Goal: Task Accomplishment & Management: Manage account settings

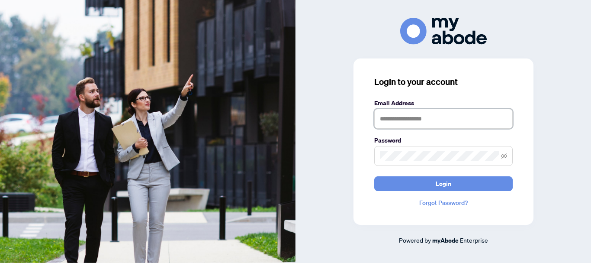
click at [397, 114] on input "text" at bounding box center [443, 119] width 138 height 20
type input "**********"
click at [410, 149] on span at bounding box center [443, 156] width 138 height 20
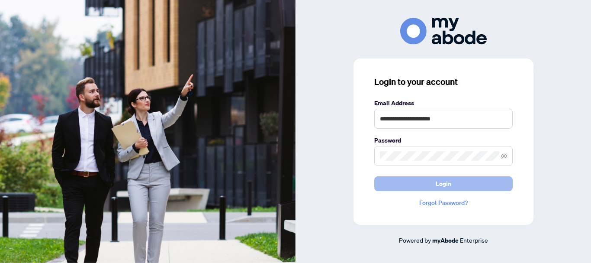
click at [441, 185] on span "Login" at bounding box center [444, 184] width 16 height 14
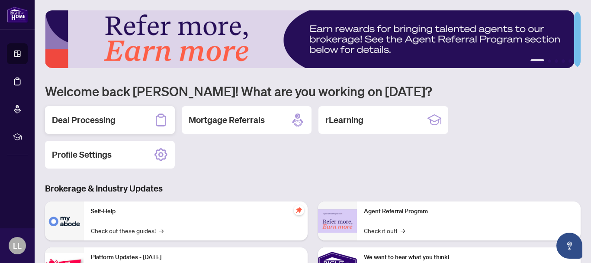
click at [100, 119] on h2 "Deal Processing" at bounding box center [84, 120] width 64 height 12
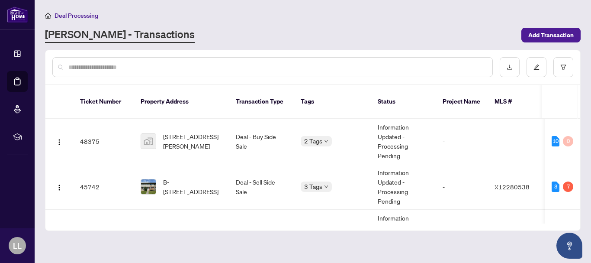
click at [95, 66] on input "text" at bounding box center [276, 67] width 417 height 10
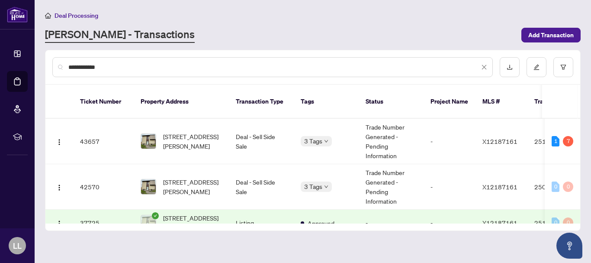
type input "**********"
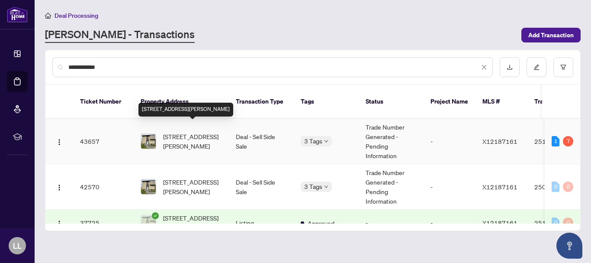
scroll to position [15, 0]
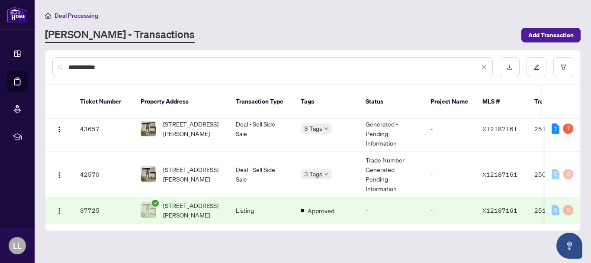
click at [84, 198] on td "37725" at bounding box center [103, 210] width 61 height 26
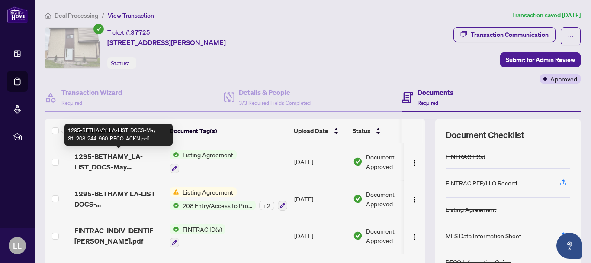
click at [124, 156] on span "1295-BETHAMY_LA-LIST_DOCS-May 31_208_244_960_RECO-ACKN.pdf" at bounding box center [118, 161] width 88 height 21
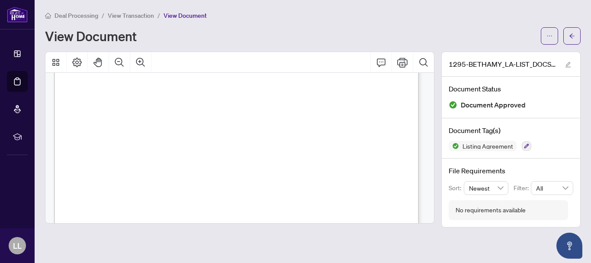
scroll to position [4256, 0]
click at [191, 34] on div "View Document" at bounding box center [290, 36] width 491 height 14
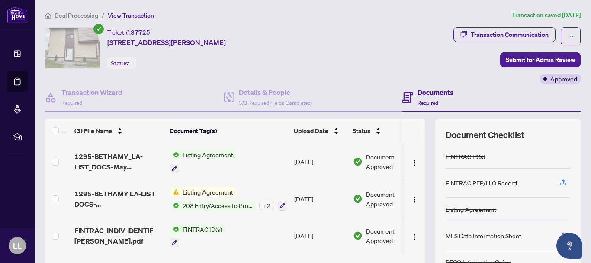
click at [240, 204] on span "208 Entry/Access to Property Seller Acknowledgement" at bounding box center [217, 205] width 77 height 10
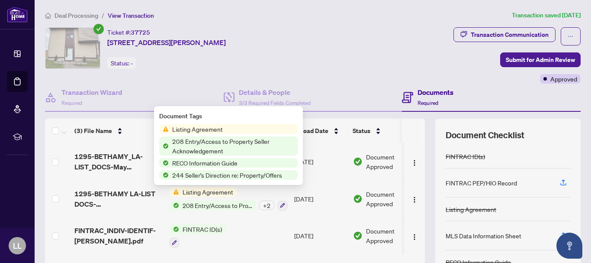
click at [211, 130] on span "Listing Agreement" at bounding box center [198, 129] width 58 height 10
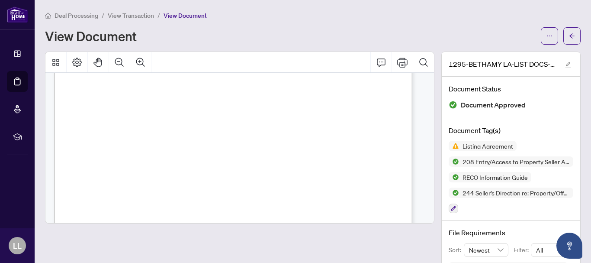
scroll to position [3660, 0]
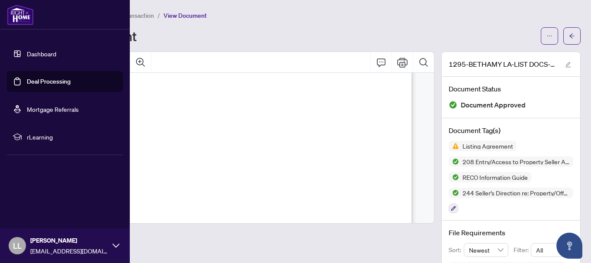
click at [27, 82] on link "Deal Processing" at bounding box center [49, 81] width 44 height 8
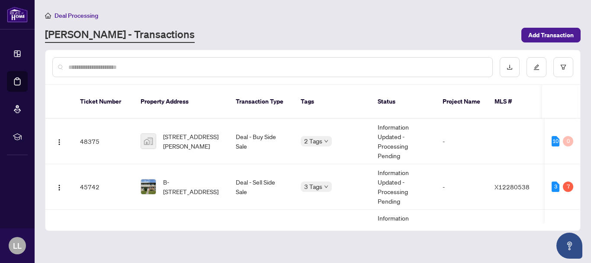
click at [166, 66] on input "text" at bounding box center [276, 67] width 417 height 10
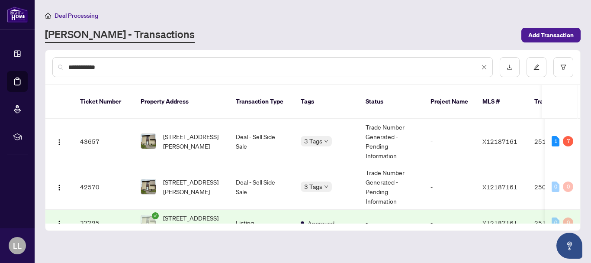
scroll to position [15, 0]
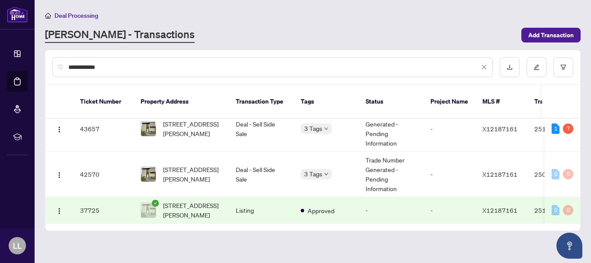
type input "**********"
click at [87, 197] on td "37725" at bounding box center [103, 210] width 61 height 26
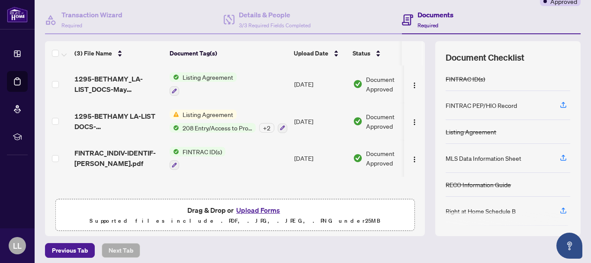
click at [422, 53] on th at bounding box center [423, 53] width 3 height 24
click at [416, 172] on td at bounding box center [414, 158] width 21 height 37
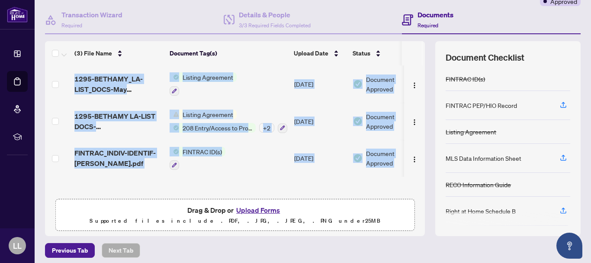
click at [416, 172] on td at bounding box center [414, 158] width 21 height 37
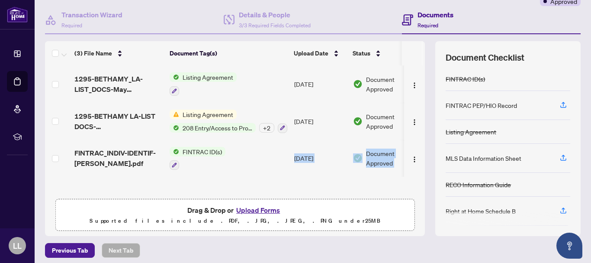
scroll to position [0, 9]
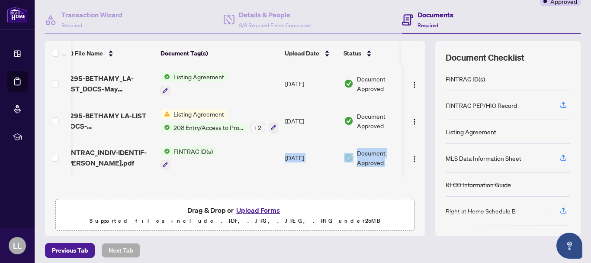
drag, startPoint x: 416, startPoint y: 172, endPoint x: 374, endPoint y: 192, distance: 46.6
click at [374, 192] on div "(3) File Name Document Tag(s) Upload Date Status 1295-BETHAMY_LA-LIST_DOCS-May …" at bounding box center [235, 138] width 380 height 195
click at [415, 43] on th at bounding box center [412, 53] width 21 height 24
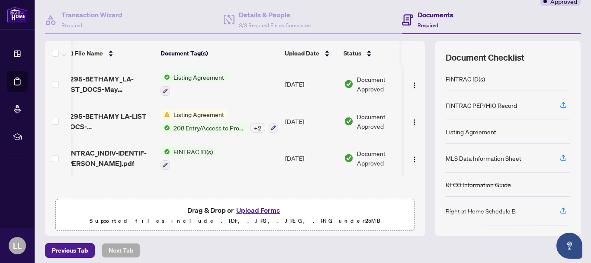
click at [415, 43] on th at bounding box center [412, 53] width 21 height 24
click at [174, 115] on span "Listing Agreement" at bounding box center [199, 114] width 58 height 10
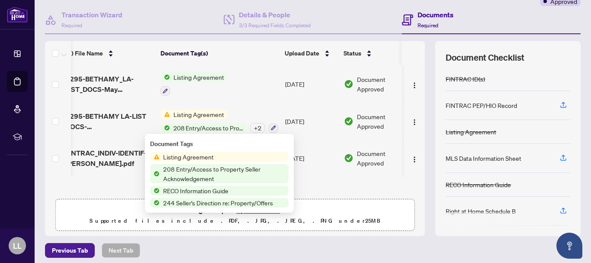
click at [179, 115] on span "Listing Agreement" at bounding box center [199, 114] width 58 height 10
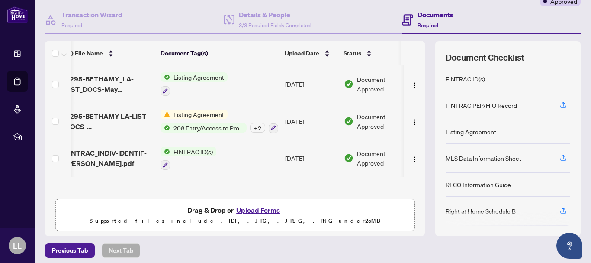
click at [179, 115] on span "Listing Agreement" at bounding box center [199, 114] width 58 height 10
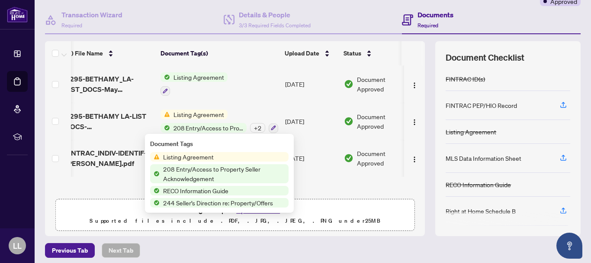
click at [179, 115] on span "Listing Agreement" at bounding box center [199, 114] width 58 height 10
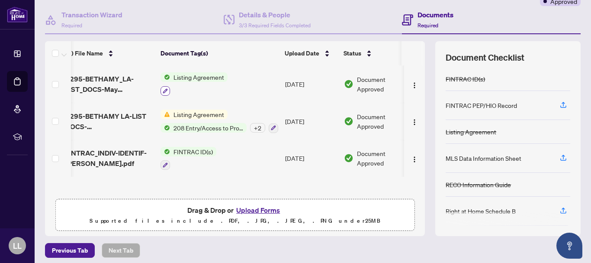
click at [164, 91] on icon "button" at bounding box center [165, 90] width 5 height 5
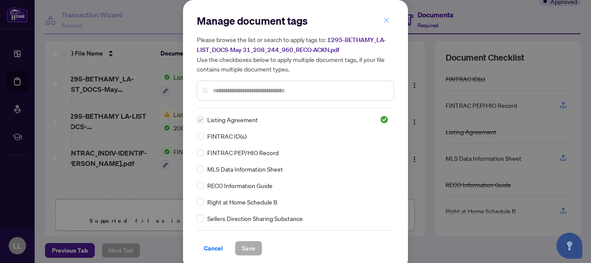
click at [383, 20] on icon "close" at bounding box center [386, 20] width 6 height 6
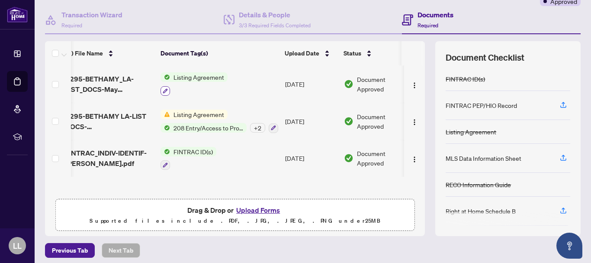
click at [164, 90] on icon "button" at bounding box center [165, 90] width 5 height 5
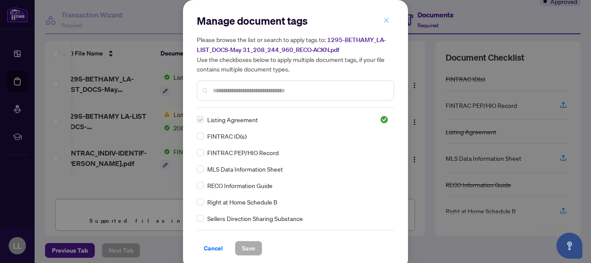
click at [385, 23] on icon "close" at bounding box center [386, 20] width 5 height 5
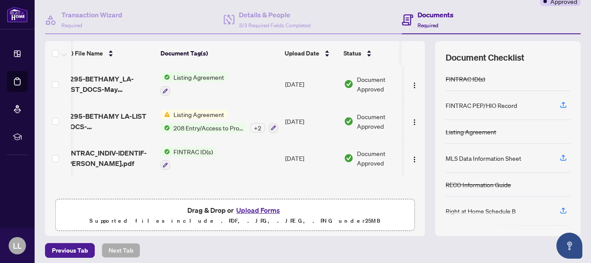
click at [178, 118] on span "Listing Agreement" at bounding box center [199, 114] width 58 height 10
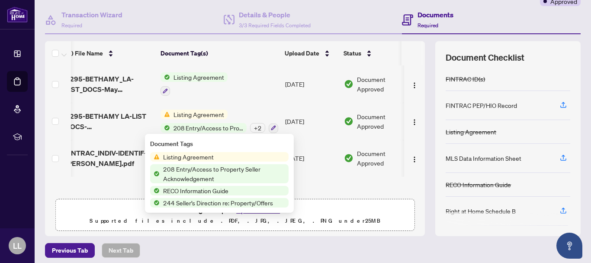
click at [185, 113] on span "Listing Agreement" at bounding box center [199, 114] width 58 height 10
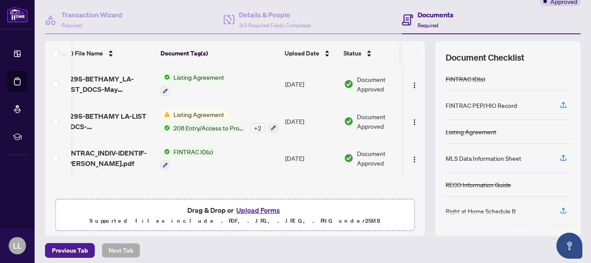
click at [185, 113] on span "Listing Agreement" at bounding box center [199, 114] width 58 height 10
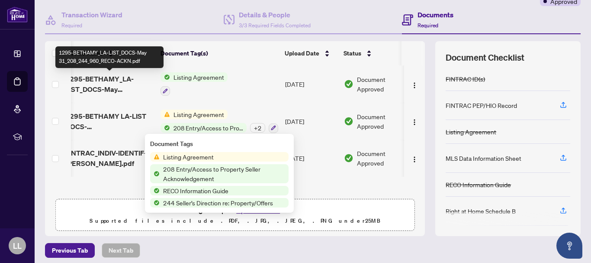
click at [121, 80] on span "1295-BETHAMY_LA-LIST_DOCS-May 31_208_244_960_RECO-ACKN.pdf" at bounding box center [109, 84] width 88 height 21
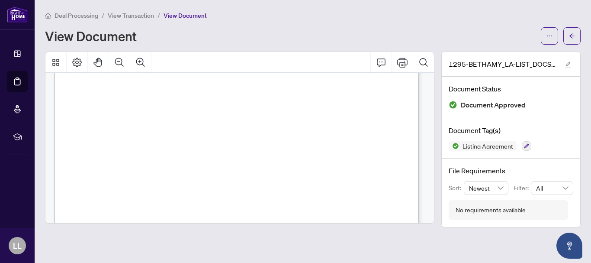
scroll to position [80, 0]
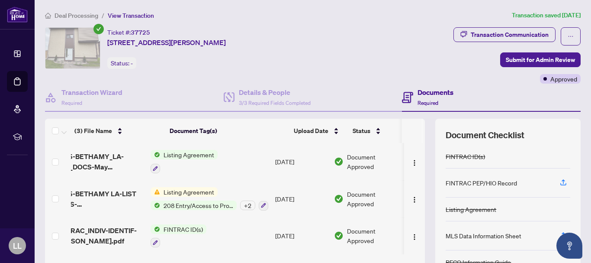
scroll to position [0, 27]
click at [411, 199] on img "button" at bounding box center [414, 199] width 7 height 7
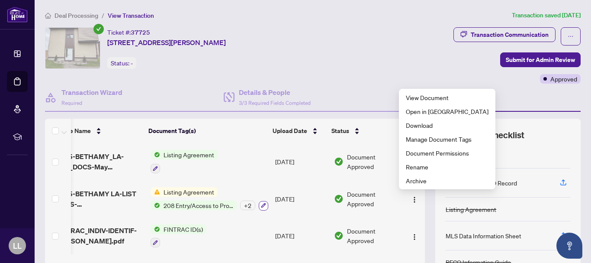
click at [261, 205] on icon "button" at bounding box center [263, 205] width 5 height 5
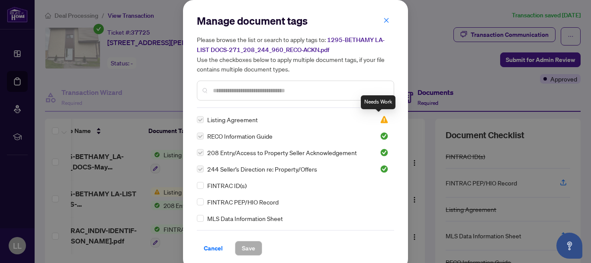
click at [380, 119] on img at bounding box center [384, 119] width 9 height 9
click at [384, 19] on icon "close" at bounding box center [386, 20] width 6 height 6
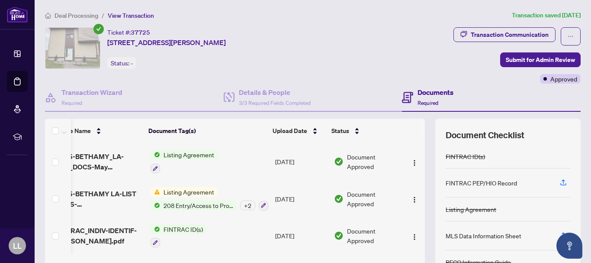
scroll to position [0, 27]
click at [334, 196] on img at bounding box center [339, 198] width 10 height 10
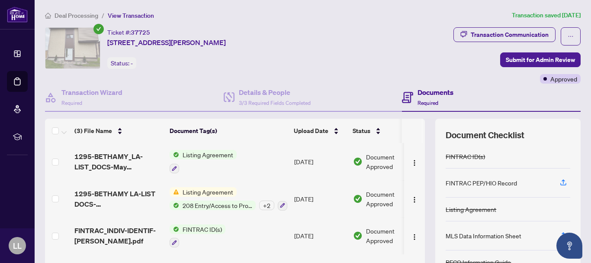
click at [195, 158] on span "Listing Agreement" at bounding box center [208, 155] width 58 height 10
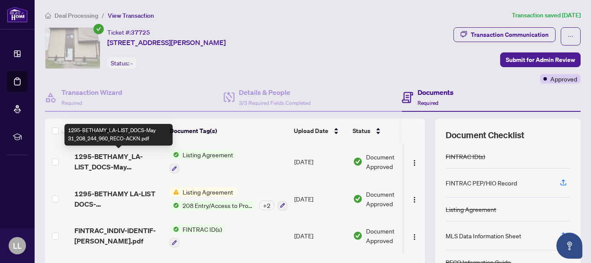
click at [127, 158] on span "1295-BETHAMY_LA-LIST_DOCS-May 31_208_244_960_RECO-ACKN.pdf" at bounding box center [118, 161] width 88 height 21
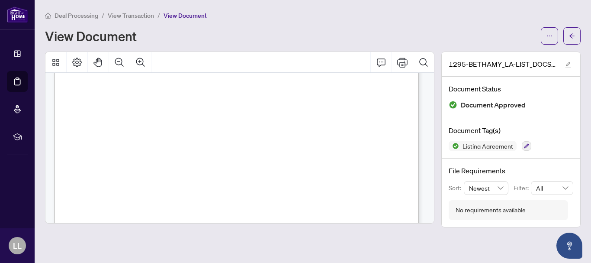
scroll to position [65, 0]
